Goal: Task Accomplishment & Management: Manage account settings

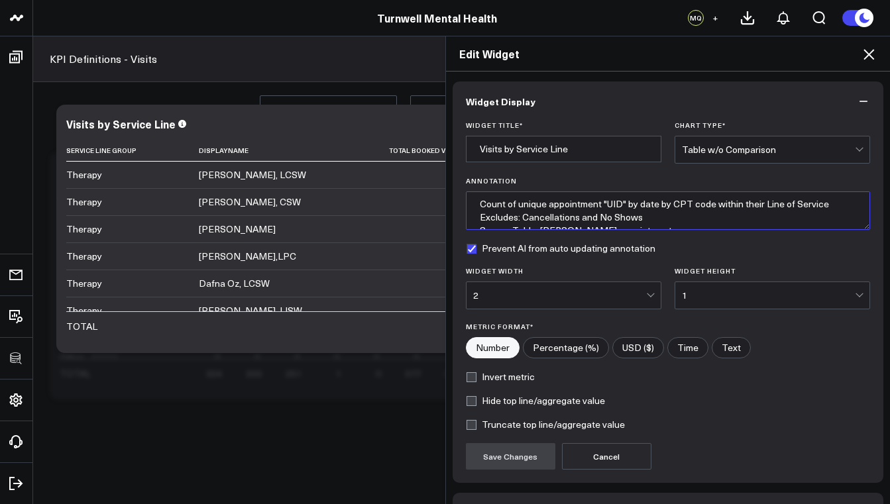
click at [669, 217] on textarea "Count of unique appointment "UID" by date by CPT code within their Line of Serv…" at bounding box center [668, 211] width 405 height 38
click at [473, 205] on textarea "Count of unique appointment "UID" by date by CPT code within their Line of Serv…" at bounding box center [668, 211] width 405 height 38
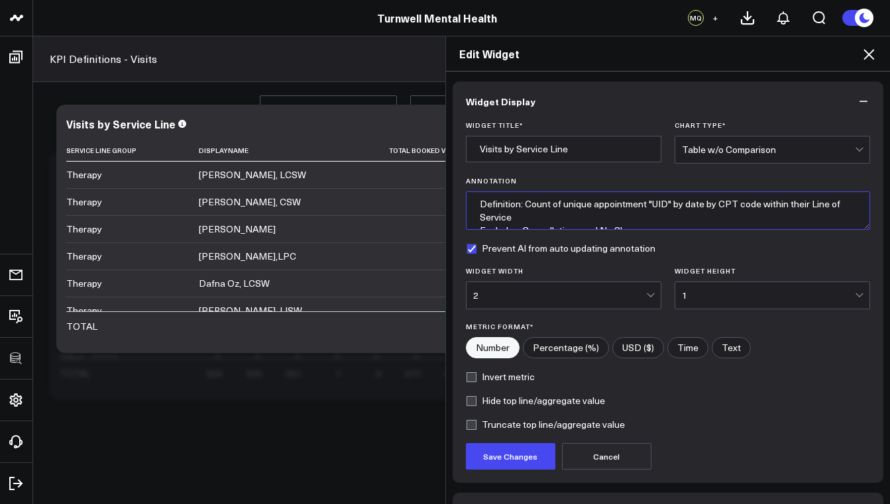
click at [475, 202] on textarea "Definition: Count of unique appointment "UID" by date by CPT code within their …" at bounding box center [668, 211] width 405 height 38
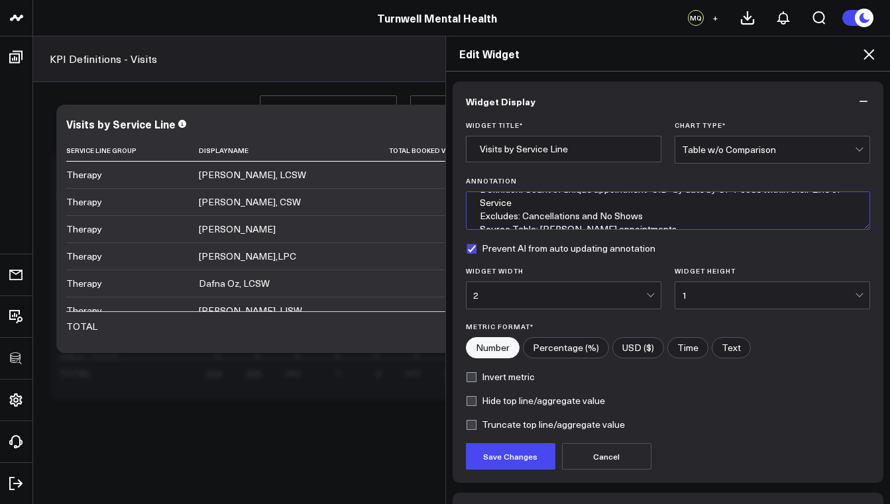
scroll to position [27, 0]
type textarea "Definition: Count of unique appointment "UID" by date by CPT code within their …"
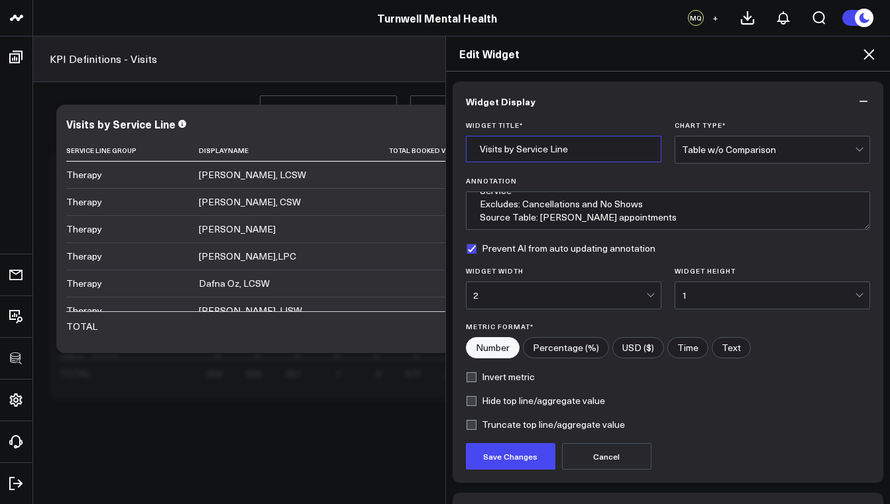
click at [589, 155] on input "Visits by Service Line" at bounding box center [564, 149] width 196 height 27
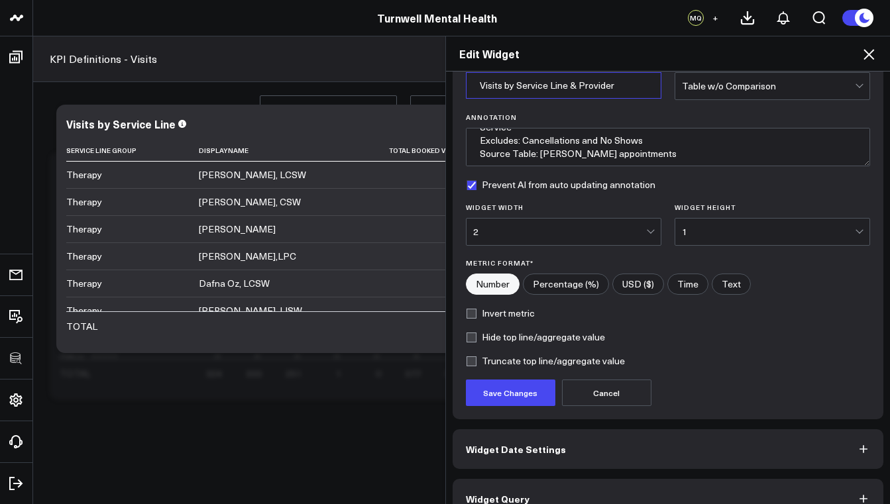
scroll to position [0, 0]
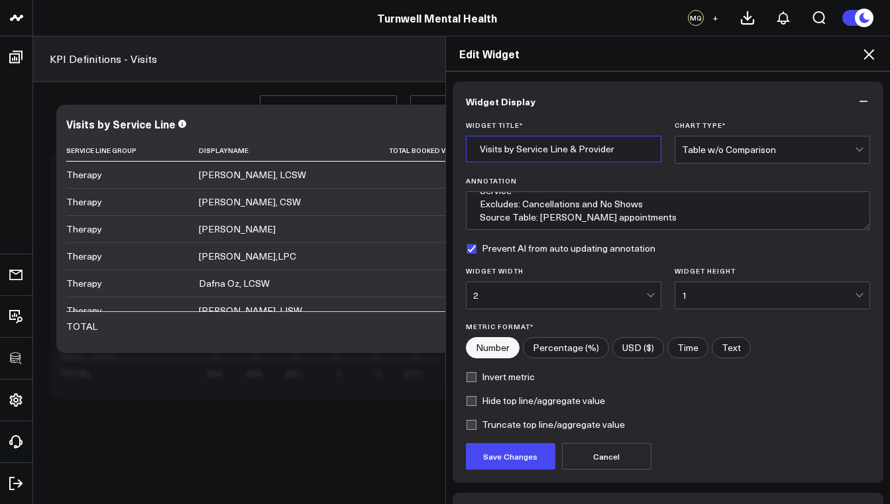
type input "Visits by Service Line & Provider"
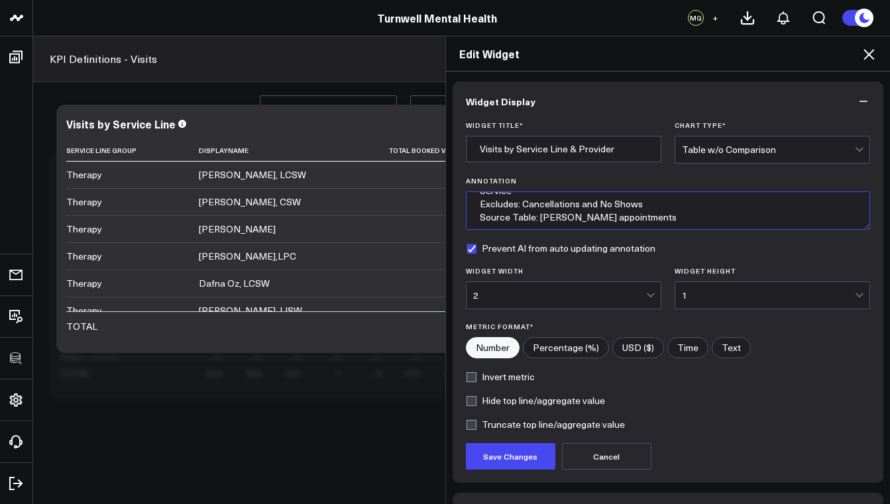
click at [603, 213] on textarea "Definition: Count of unique appointment "UID" by date by CPT code within their …" at bounding box center [668, 211] width 405 height 38
drag, startPoint x: 639, startPoint y: 216, endPoint x: 465, endPoint y: 183, distance: 177.5
click at [466, 183] on div "Annotation Definition: Count of unique appointment "UID" by date by CPT code wi…" at bounding box center [668, 203] width 405 height 53
click at [547, 213] on textarea "Definition: Count of unique appointment "UID" by date by CPT code within their …" at bounding box center [668, 211] width 405 height 38
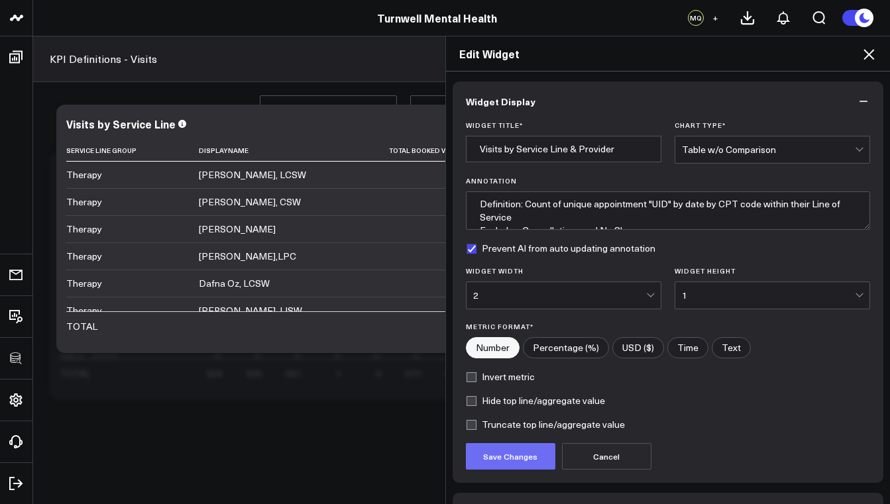
click at [526, 452] on button "Save Changes" at bounding box center [510, 456] width 89 height 27
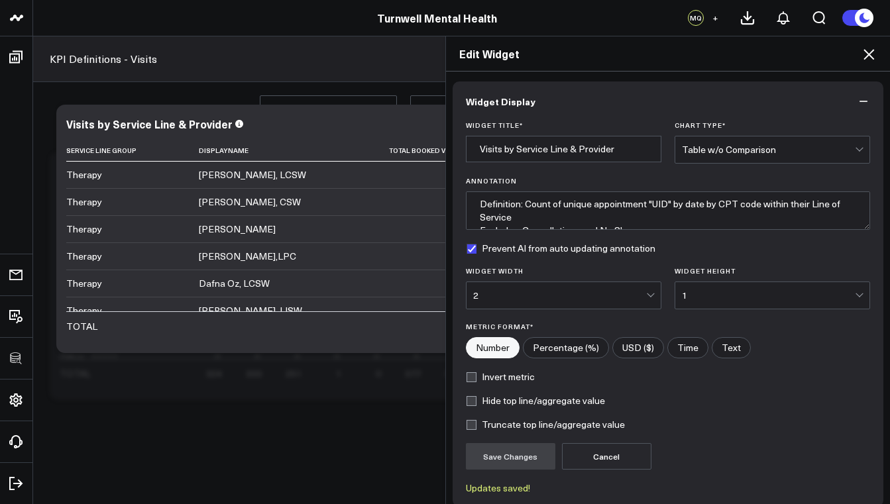
click at [872, 56] on icon at bounding box center [869, 54] width 16 height 16
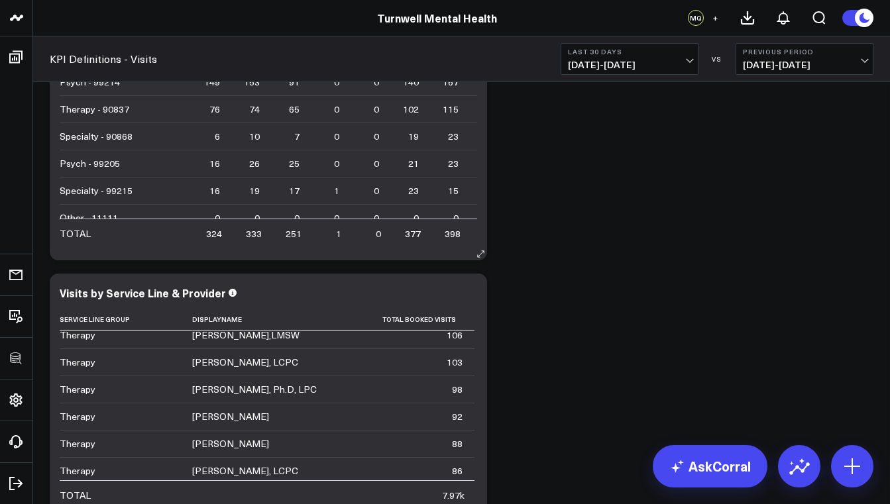
scroll to position [25, 0]
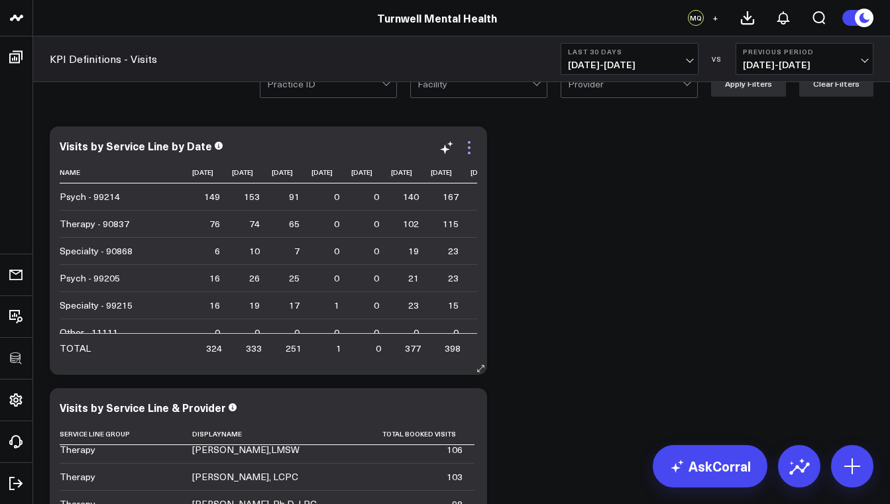
click at [469, 146] on icon at bounding box center [469, 148] width 16 height 16
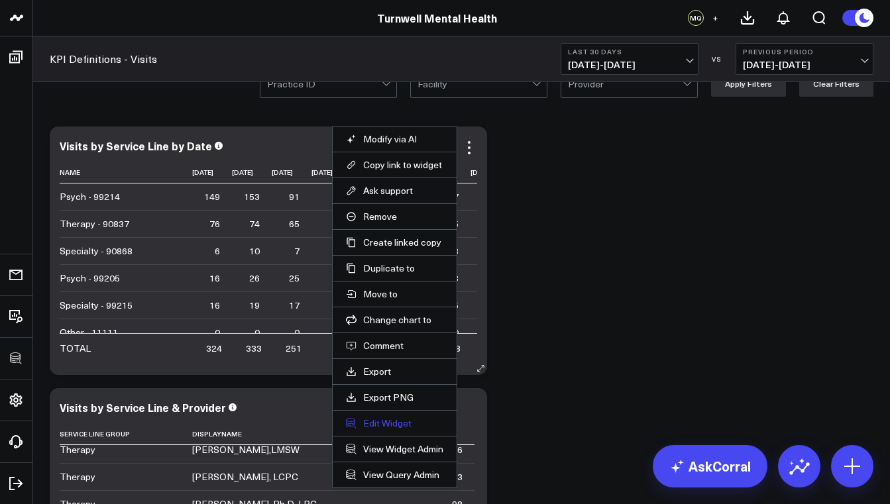
click at [388, 423] on button "Edit Widget" at bounding box center [394, 424] width 97 height 12
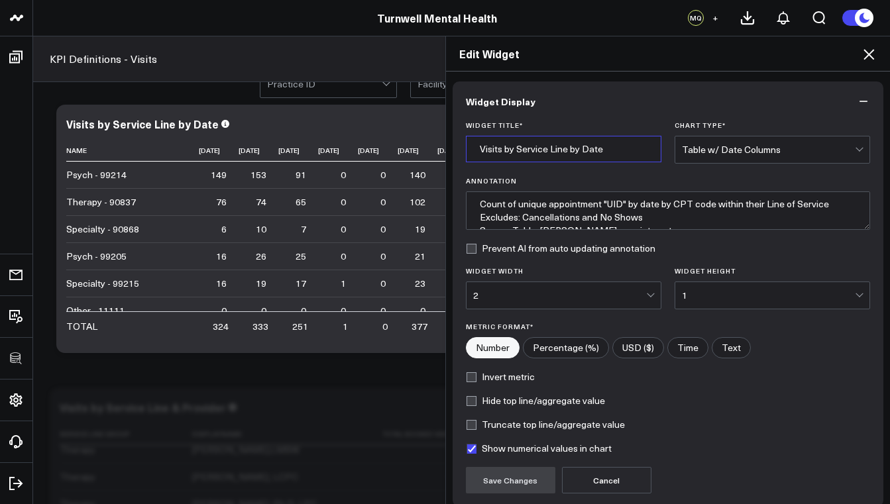
click at [560, 150] on input "Visits by Service Line by Date" at bounding box center [564, 149] width 196 height 27
type input "Visits by Service Line by Date"
type textarea "Count of unique appointment "UID" by date by CPT code within their Line of Serv…"
type input "Visits by Service Line - by Date"
type textarea "Count of unique appointment "UID" by date by CPT code within their Line of Serv…"
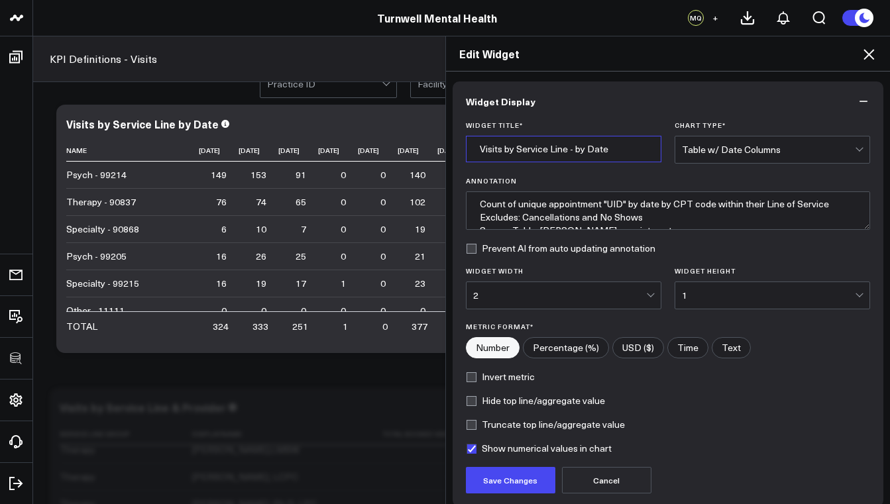
type input "Visits by Service Line - by Date"
type textarea "Count of unique appointment "UID" by date by CPT code within their Line of Serv…"
type input "Visits by Service Line - C by Date"
type textarea "Count of unique appointment "UID" by date by CPT code within their Line of Serv…"
type input "Visits by Service Line - by Date"
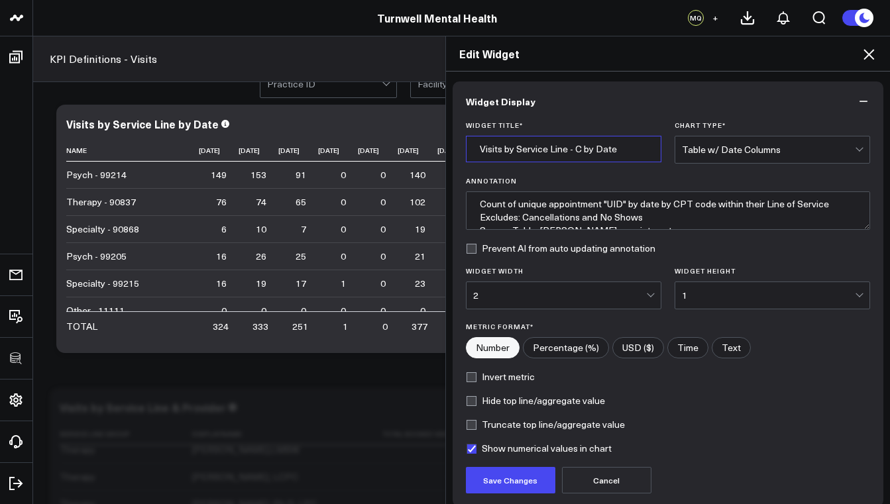
type textarea "Count of unique appointment "UID" by date by CPT code within their Line of Serv…"
type input "Visits by Service Line - P by Date"
type textarea "Count of unique appointment "UID" by date by CPT code within their Line of Serv…"
type input "Visits by Service Line - Pr by Date"
type textarea "Count of unique appointment "UID" by date by CPT code within their Line of Serv…"
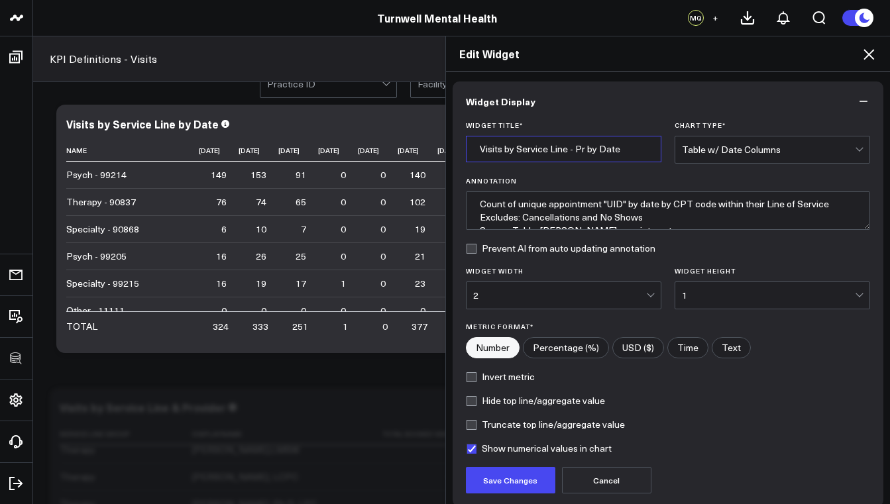
type input "Visits by Service Line - Pro by Date"
type textarea "Count of unique appointment "UID" by date by CPT code within their Line of Serv…"
type input "Visits by Service Line - Proc by Date"
type textarea "Count of unique appointment "UID" by date by CPT code within their Line of Serv…"
type input "Visits by Service Line - Proce by Date"
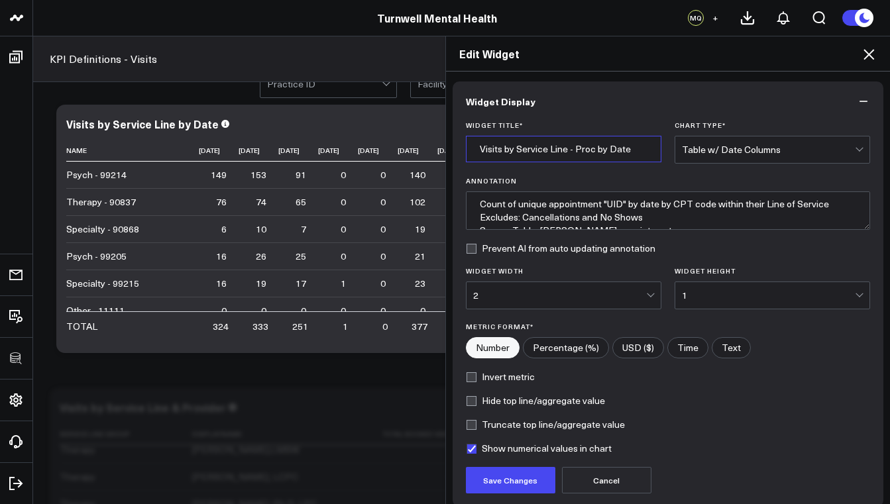
type textarea "Count of unique appointment "UID" by date by CPT code within their Line of Serv…"
type input "Visits by Service Line - Proced by Date"
type textarea "Count of unique appointment "UID" by date by CPT code within their Line of Serv…"
type input "Visits by Service Line - Procedu by Date"
type textarea "Count of unique appointment "UID" by date by CPT code within their Line of Serv…"
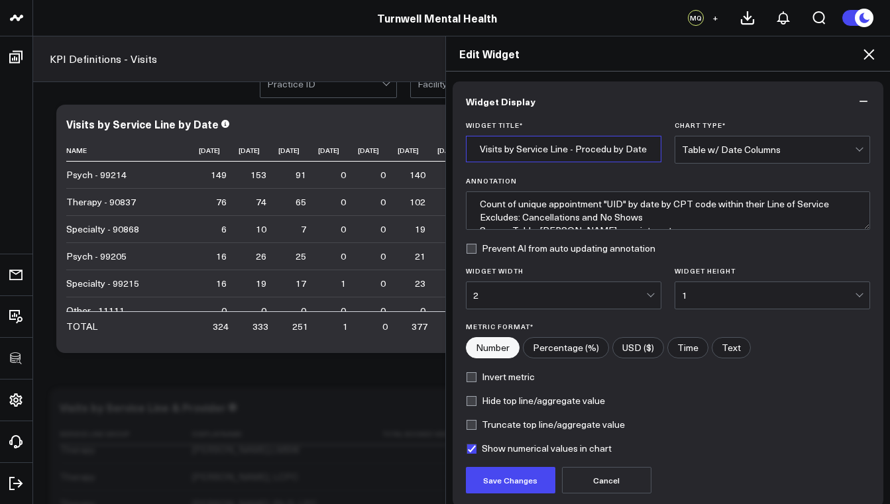
type input "Visits by Service Line - Procedur by Date"
type textarea "Count of unique appointment "UID" by date by CPT code within their Line of Serv…"
type input "Visits by Service Line - Procedure by Date"
type textarea "Count of unique appointment "UID" by date by CPT code within their Line of Serv…"
type input "Visits by Service Line - Procedure by Date"
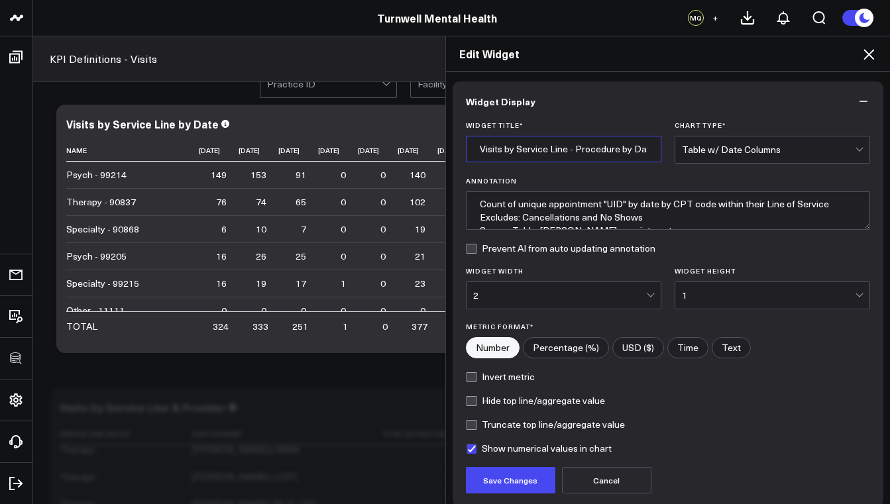
type textarea "Count of unique appointment "UID" by date by CPT code within their Line of Serv…"
type input "Visits by Service Line - Procedure by Date"
type textarea "Count of unique appointment "UID" by date by CPT code within their Line of Serv…"
type input "Visits by Service Line - Procedure by Date"
click at [518, 474] on button "Save Changes" at bounding box center [510, 480] width 89 height 27
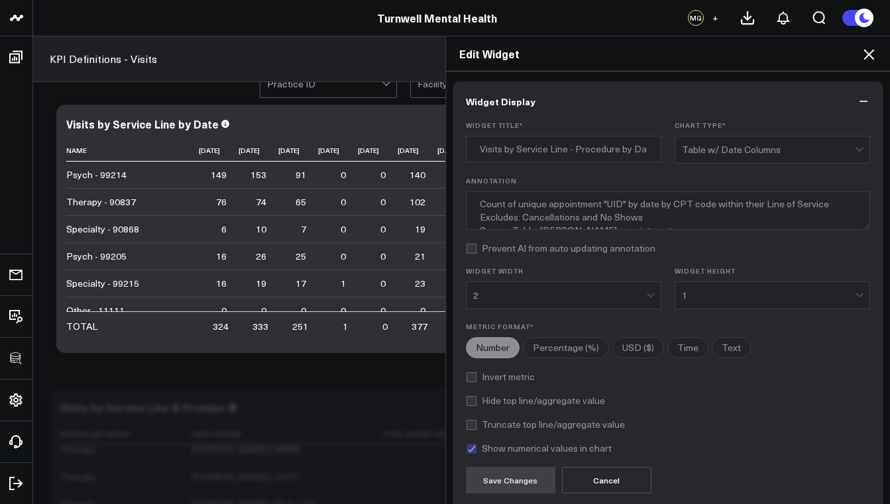
type textarea "Count of unique appointment "UID" by date by CPT code within their Line of Serv…"
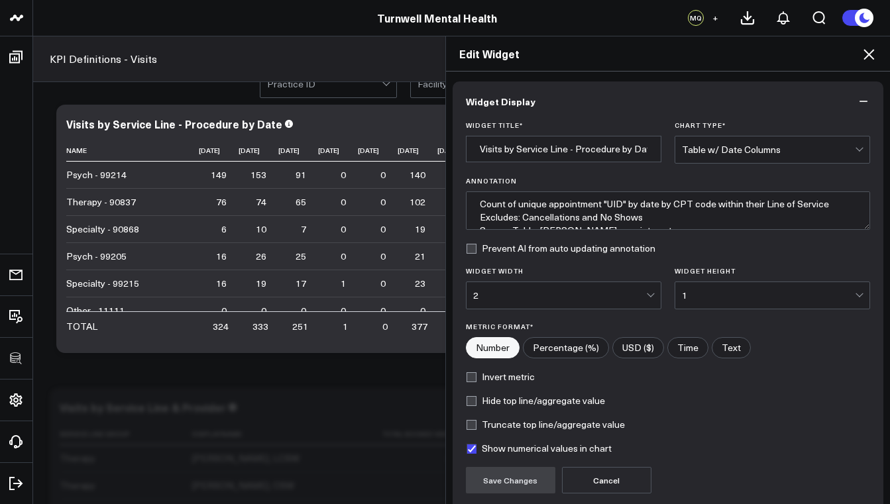
click at [870, 48] on icon at bounding box center [869, 54] width 16 height 16
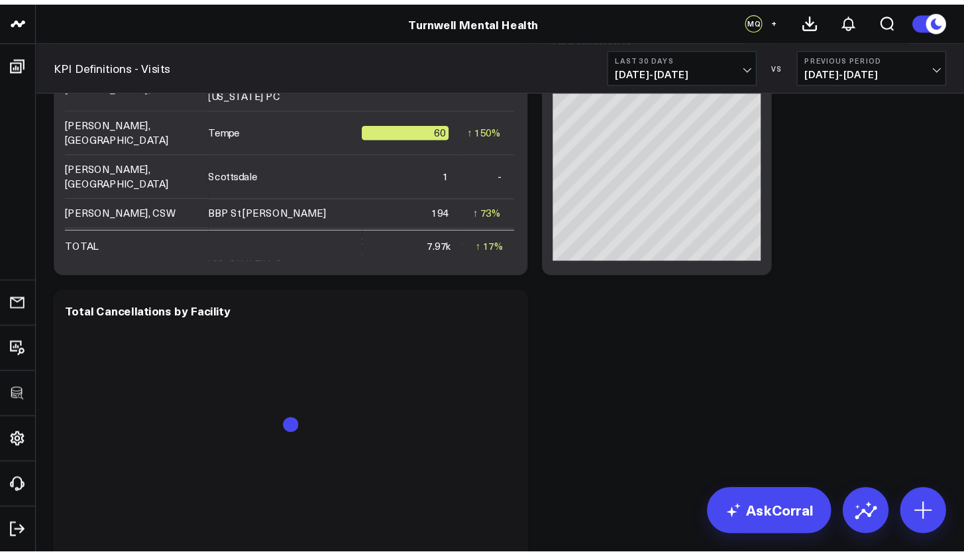
scroll to position [289, 0]
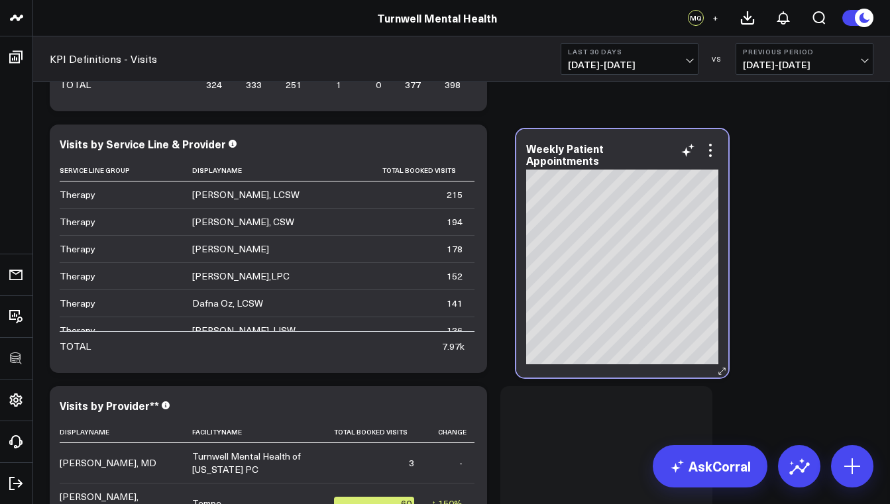
drag, startPoint x: 595, startPoint y: 405, endPoint x: 611, endPoint y: 147, distance: 258.4
click at [611, 147] on div "Weekly Patient Appointments" at bounding box center [622, 155] width 192 height 24
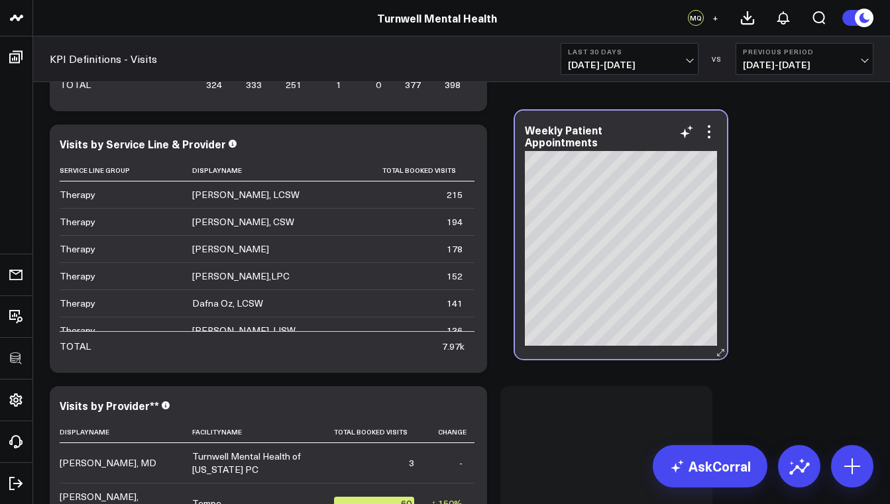
drag, startPoint x: 606, startPoint y: 406, endPoint x: 620, endPoint y: 131, distance: 276.1
click at [620, 131] on div "Weekly Patient Appointments" at bounding box center [621, 136] width 192 height 24
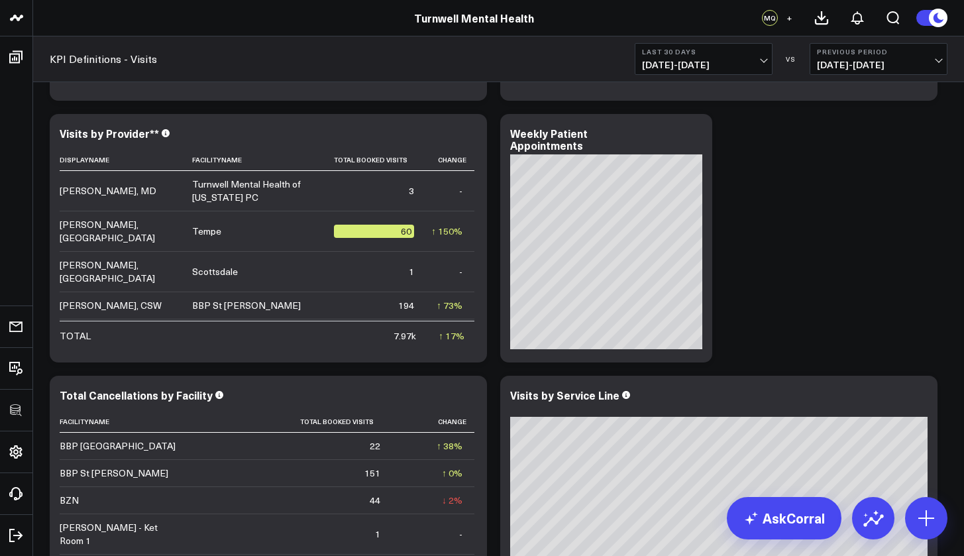
scroll to position [311, 0]
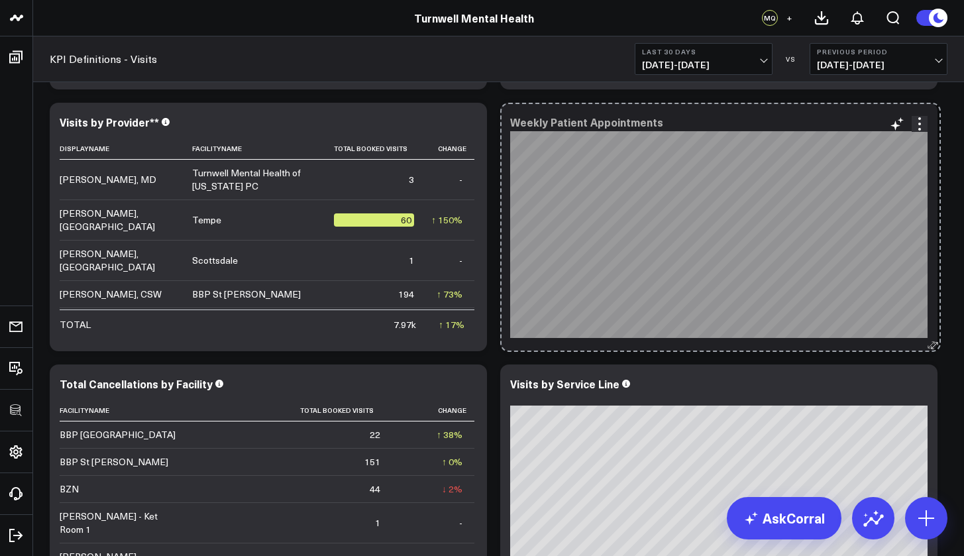
drag, startPoint x: 705, startPoint y: 348, endPoint x: 934, endPoint y: 349, distance: 228.7
click at [890, 349] on icon at bounding box center [932, 345] width 10 height 10
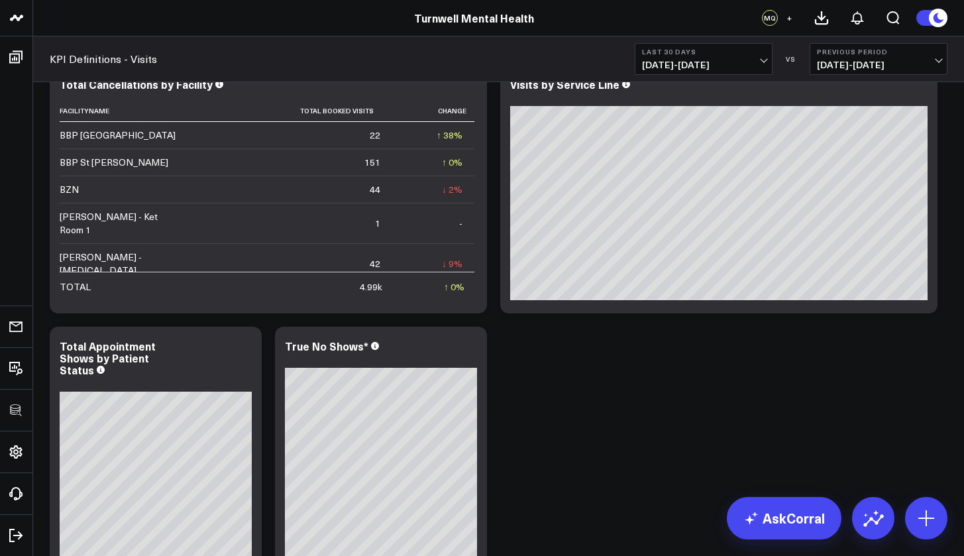
scroll to position [599, 0]
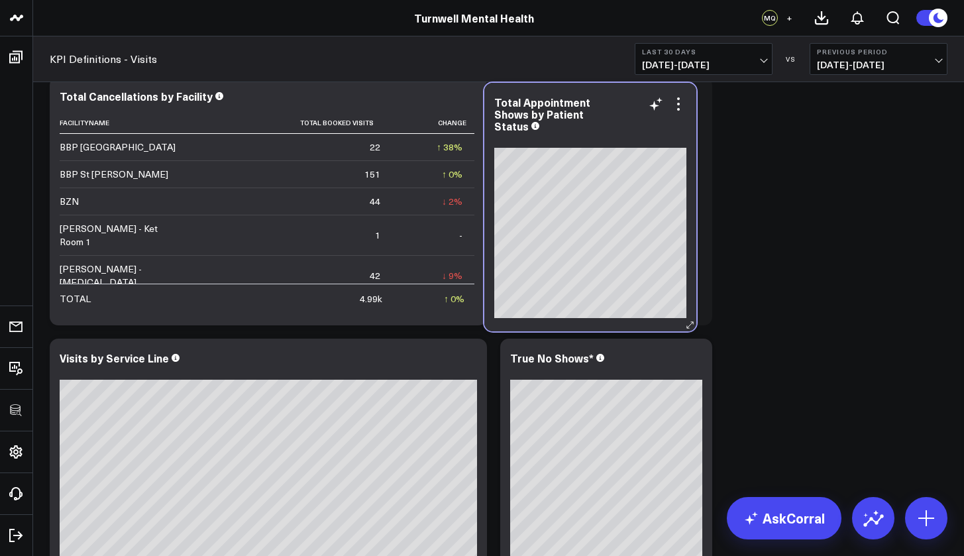
drag, startPoint x: 172, startPoint y: 355, endPoint x: 609, endPoint y: 100, distance: 505.4
click at [609, 100] on div "Total Appointment Shows by Patient Status" at bounding box center [591, 114] width 192 height 36
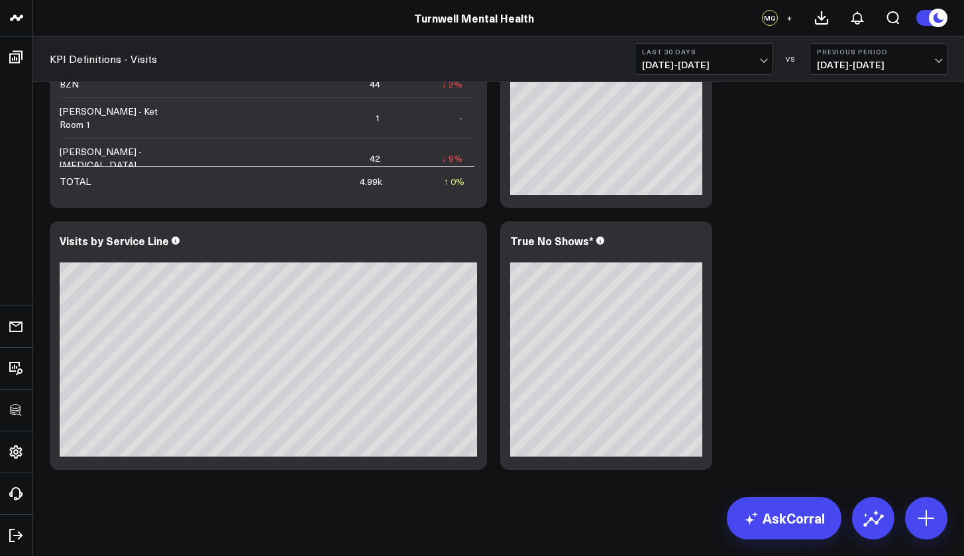
scroll to position [597, 0]
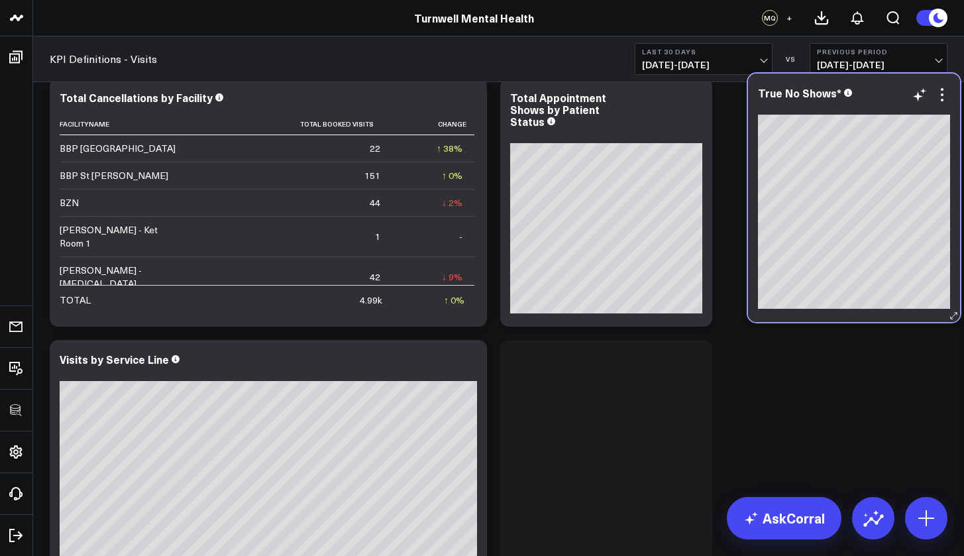
drag, startPoint x: 628, startPoint y: 356, endPoint x: 876, endPoint y: 89, distance: 364.0
click at [876, 89] on div "True No Shows*" at bounding box center [854, 93] width 192 height 12
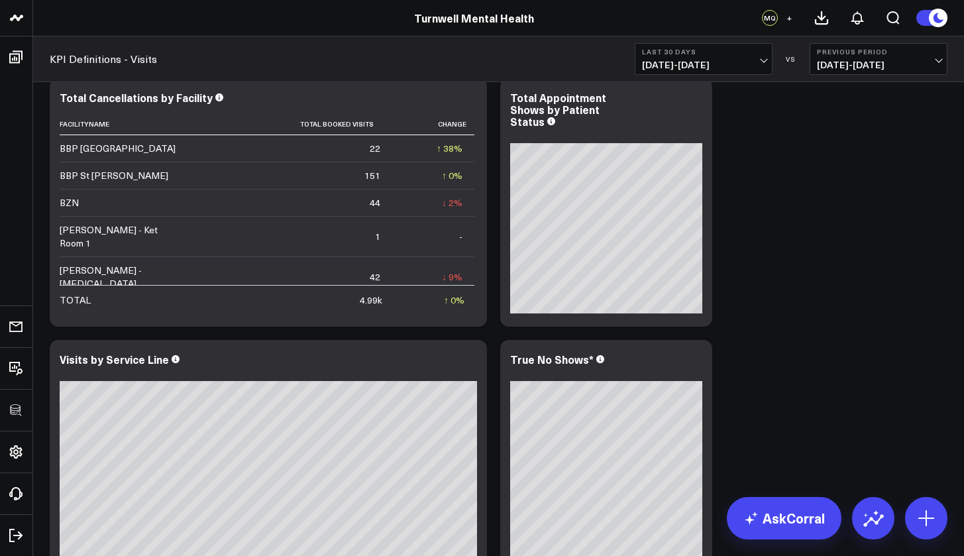
scroll to position [498, 0]
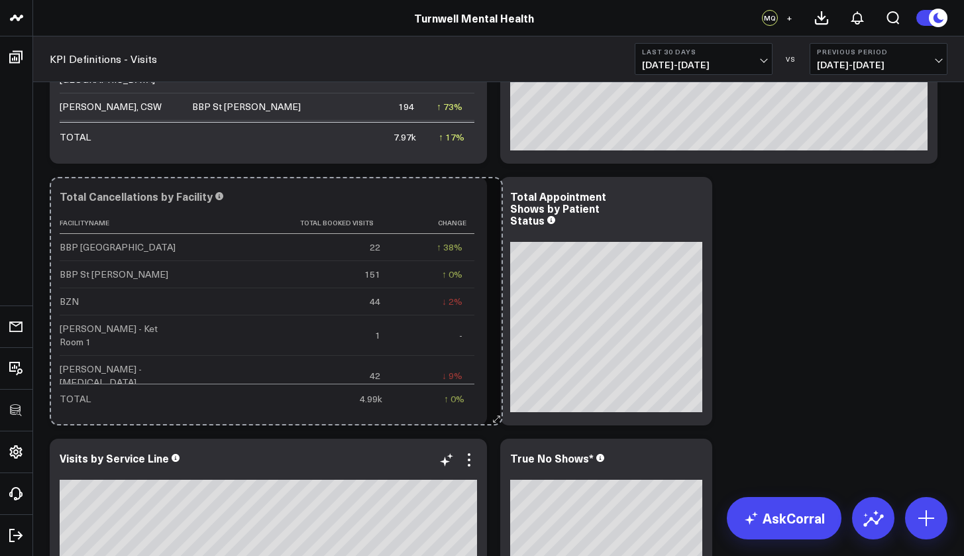
drag, startPoint x: 479, startPoint y: 413, endPoint x: 495, endPoint y: 404, distance: 17.8
click at [495, 404] on div "Modify via AI Copy link to widget Ask support Remove Create linked copy Executi…" at bounding box center [498, 170] width 911 height 1047
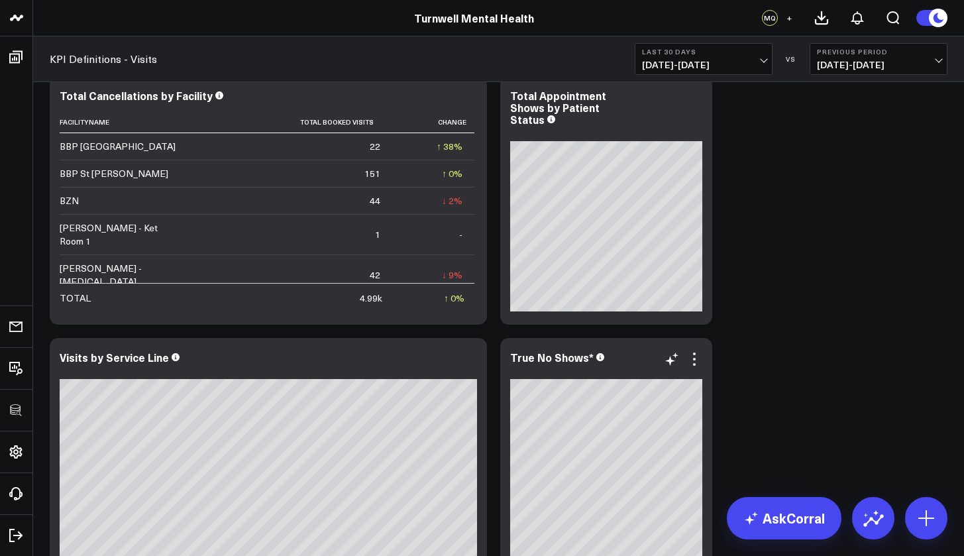
scroll to position [508, 0]
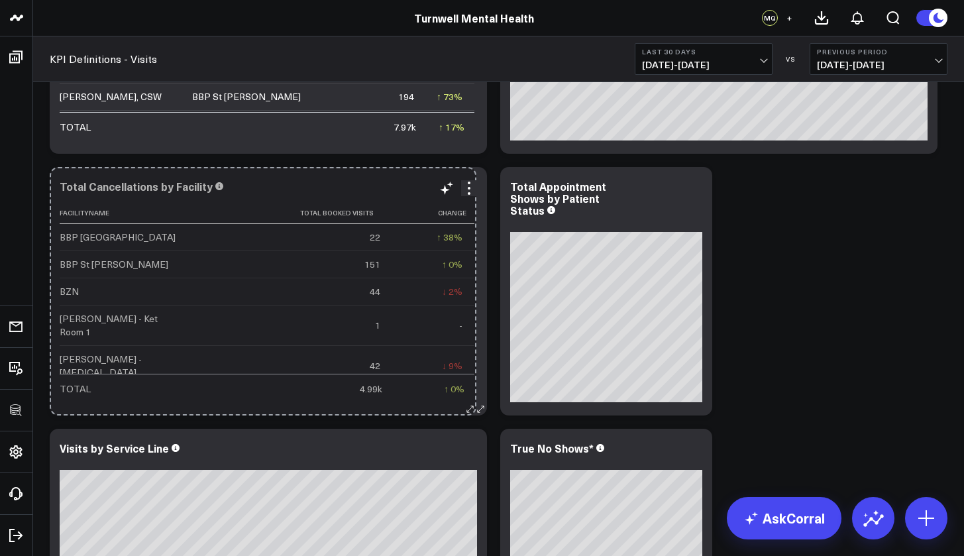
drag, startPoint x: 486, startPoint y: 408, endPoint x: 475, endPoint y: 401, distance: 12.9
click at [475, 401] on div "Total Cancellations by Facility Facilityname Total Booked Visits Change BBP [GE…" at bounding box center [269, 291] width 438 height 249
